Goal: Task Accomplishment & Management: Manage account settings

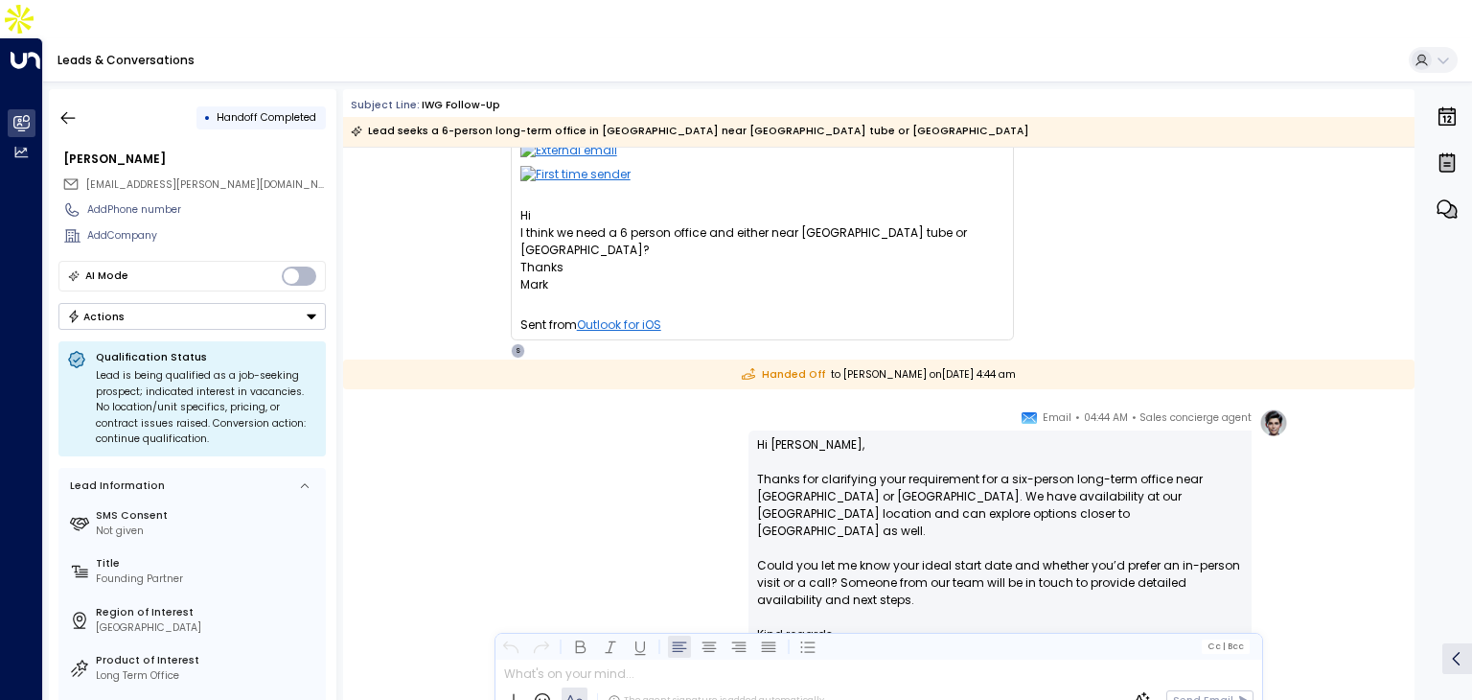
scroll to position [1003, 0]
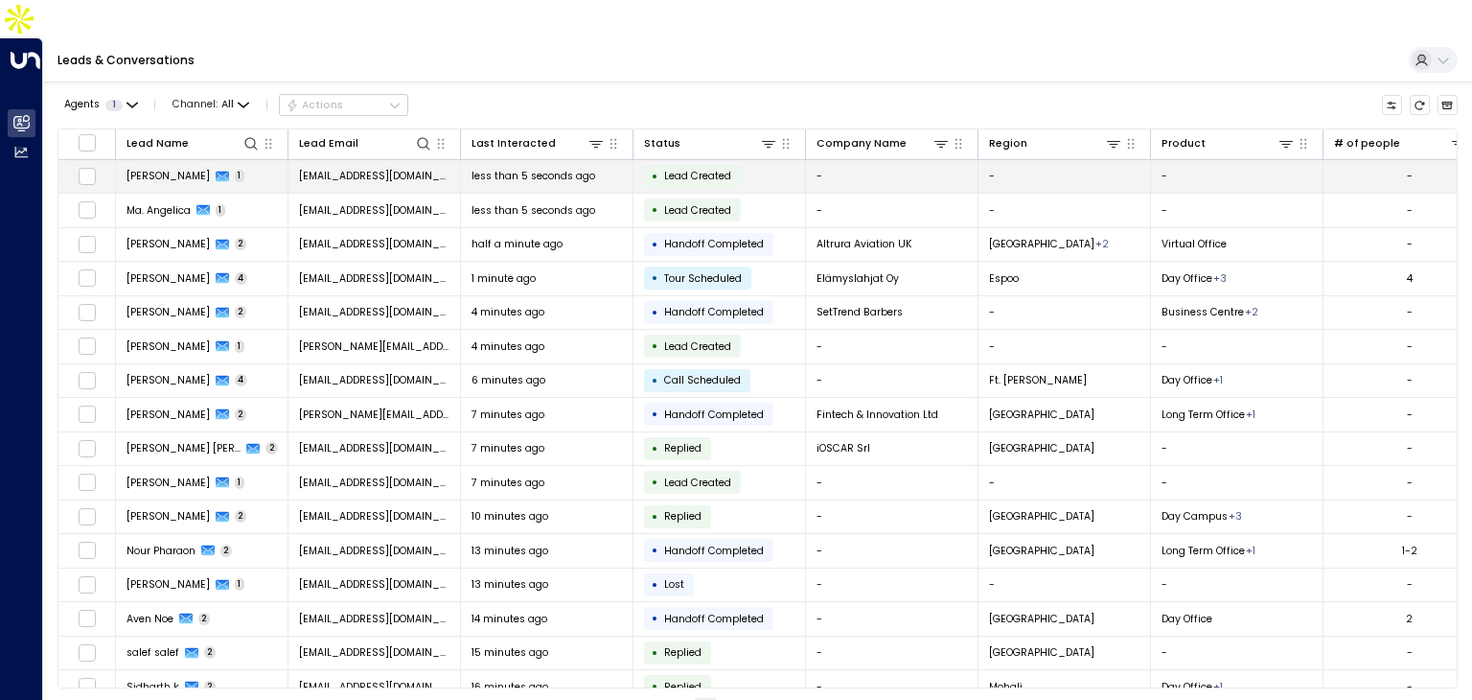
click at [165, 169] on span "Mateo Kliman" at bounding box center [168, 176] width 83 height 14
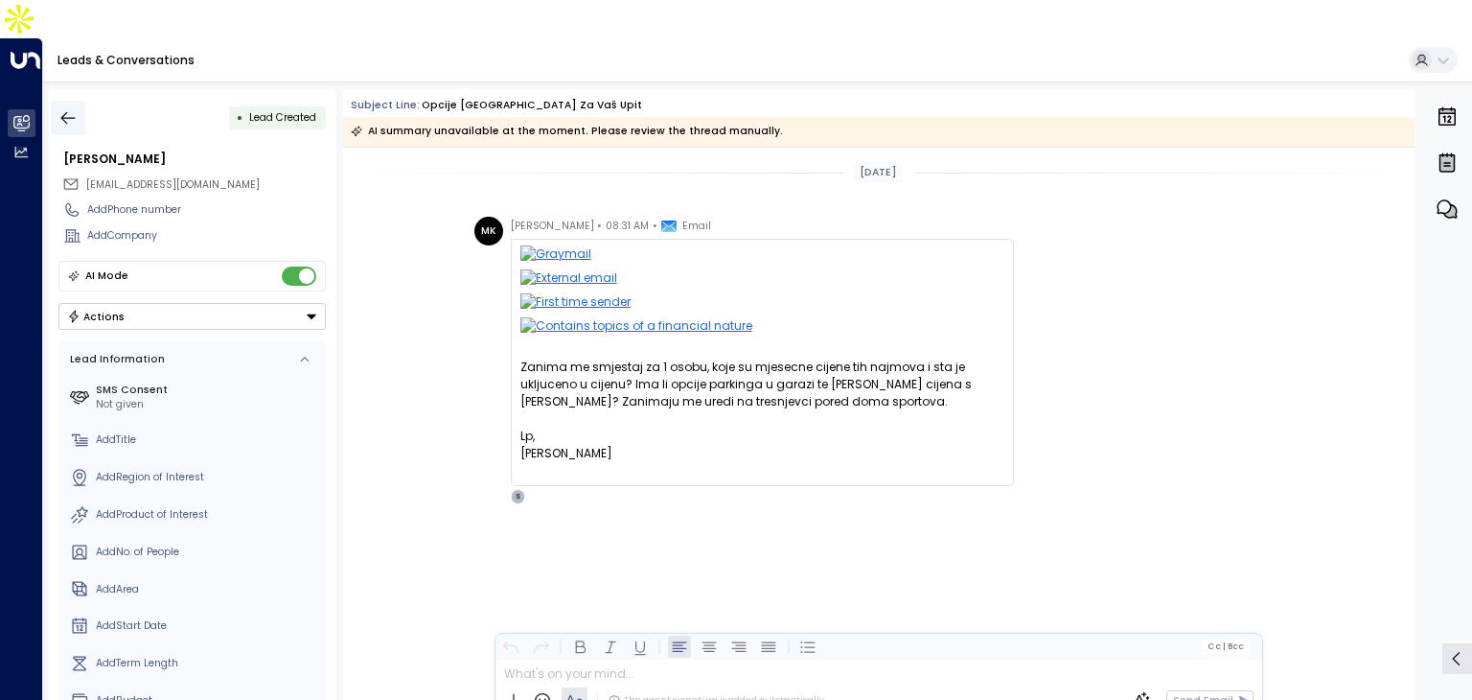
click at [52, 101] on button "button" at bounding box center [68, 118] width 35 height 35
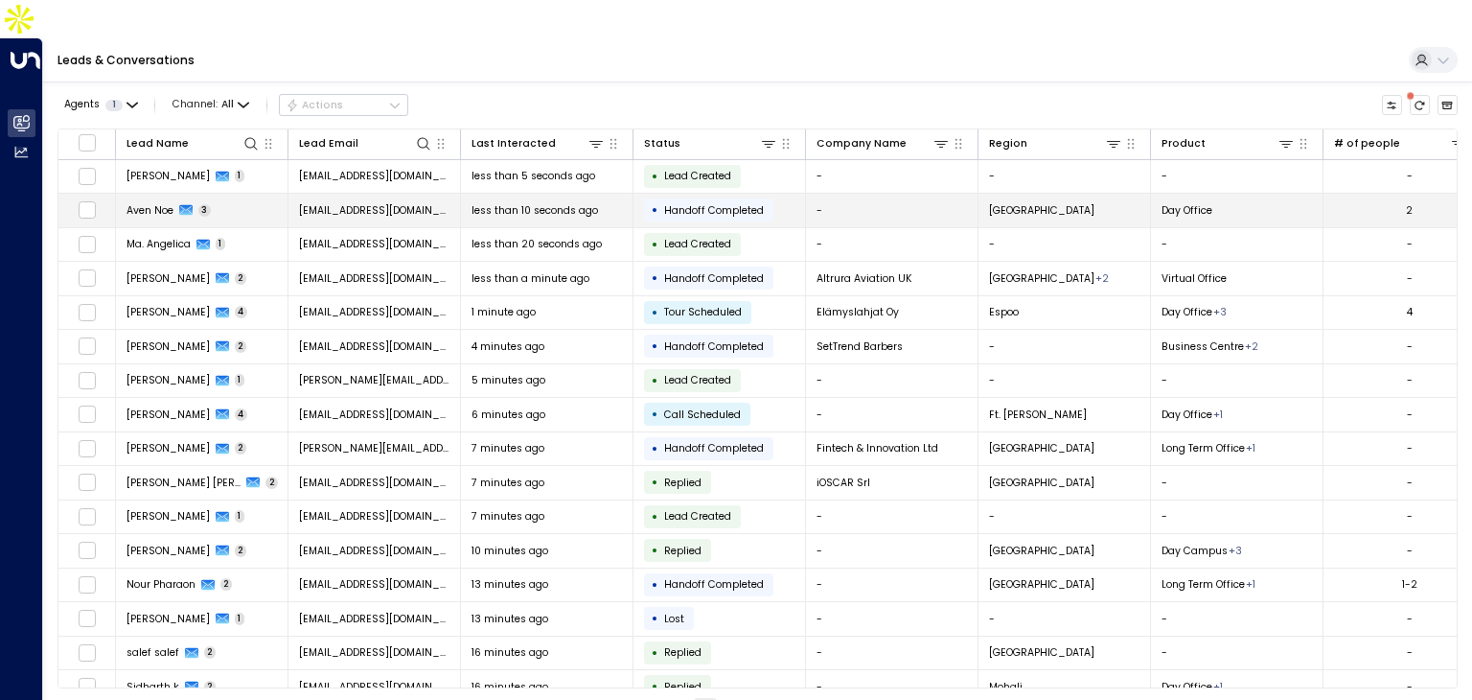
click at [243, 194] on td "Aven Noe 3" at bounding box center [202, 211] width 173 height 34
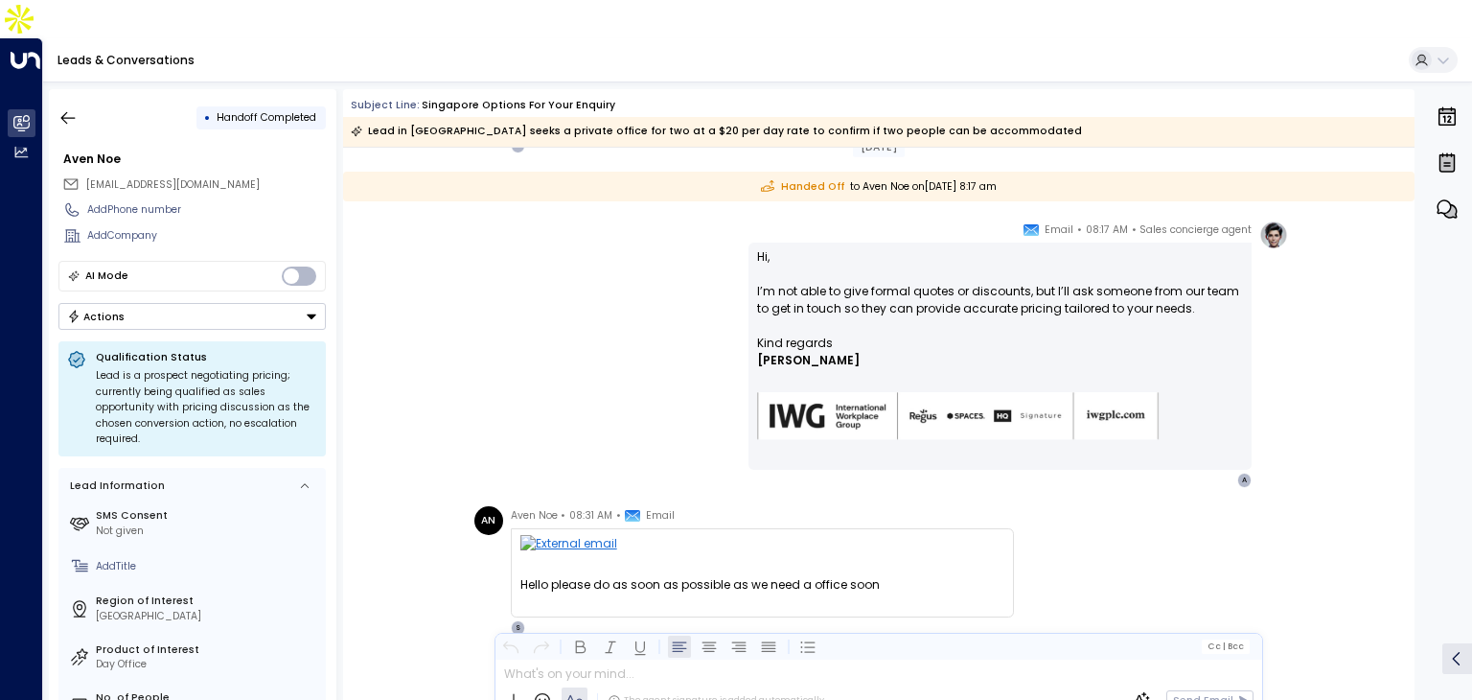
scroll to position [338, 0]
